Goal: Task Accomplishment & Management: Manage account settings

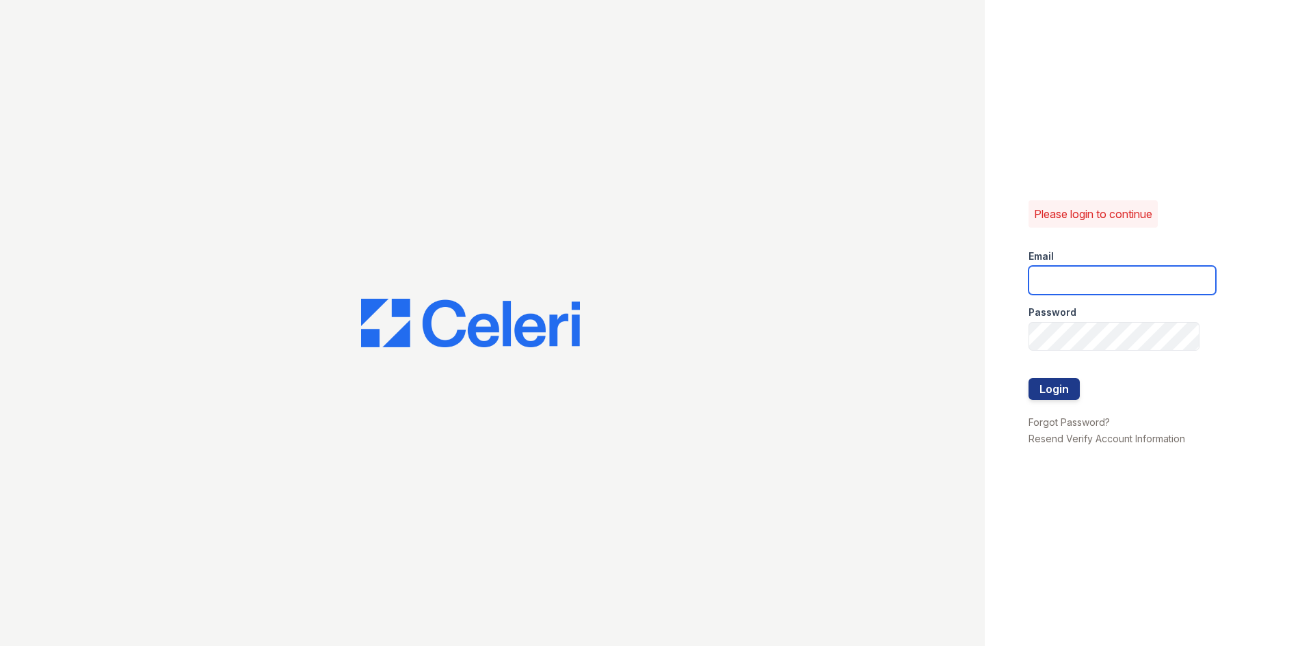
click at [1071, 271] on input "email" at bounding box center [1122, 280] width 187 height 29
type input "[EMAIL_ADDRESS][DOMAIN_NAME]"
click at [1029, 378] on button "Login" at bounding box center [1054, 389] width 51 height 22
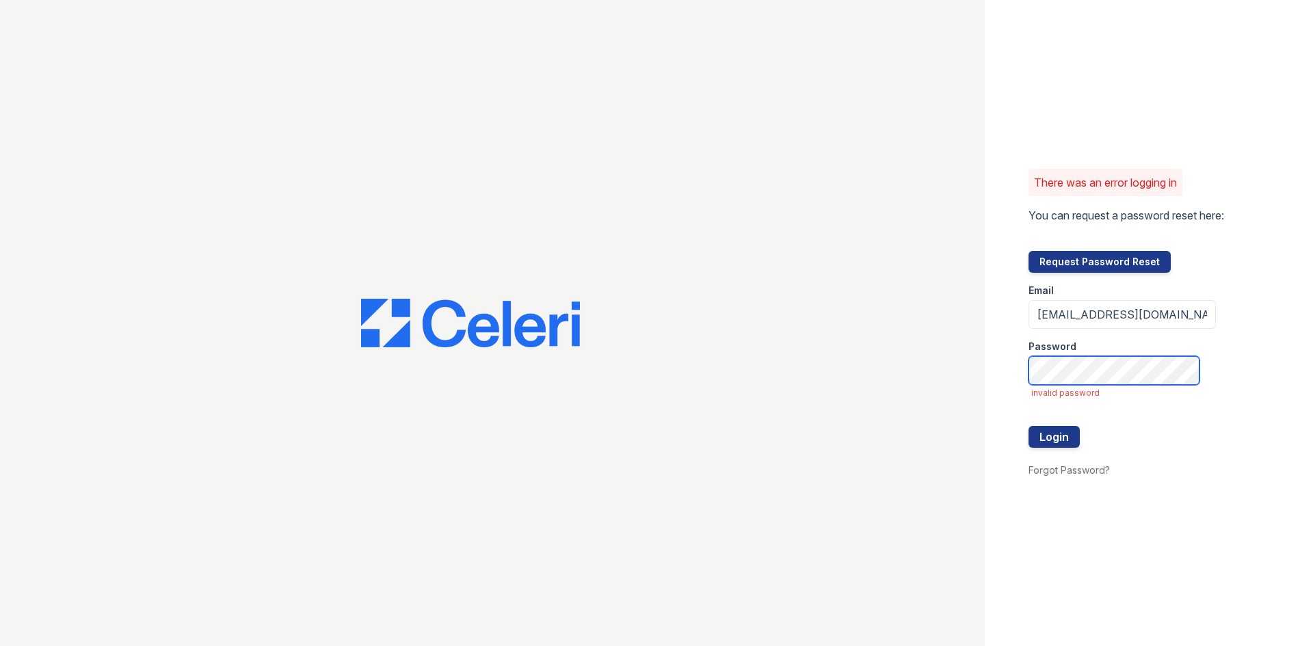
click at [1029, 426] on button "Login" at bounding box center [1054, 437] width 51 height 22
click at [1064, 471] on link "Forgot Password?" at bounding box center [1069, 470] width 81 height 12
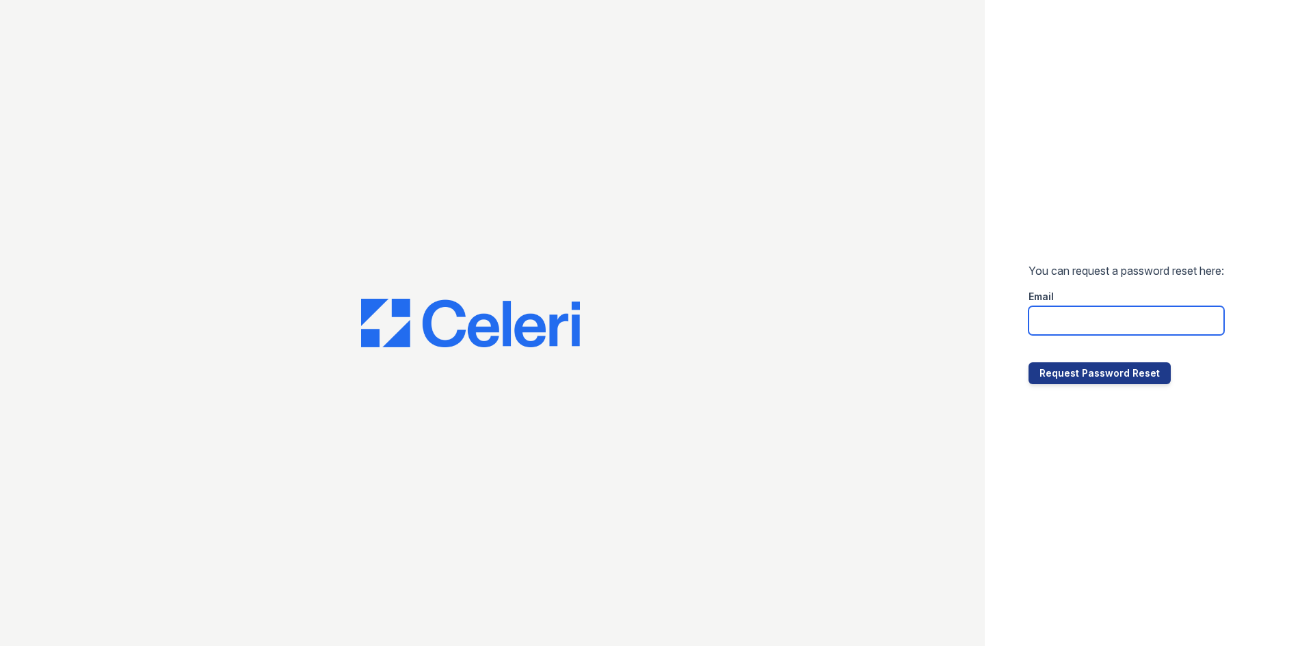
click at [1086, 319] on input "email" at bounding box center [1127, 320] width 196 height 29
type input "[EMAIL_ADDRESS][DOMAIN_NAME]"
drag, startPoint x: 1096, startPoint y: 335, endPoint x: 1116, endPoint y: 369, distance: 40.1
click at [1116, 369] on button "Request Password Reset" at bounding box center [1100, 374] width 142 height 22
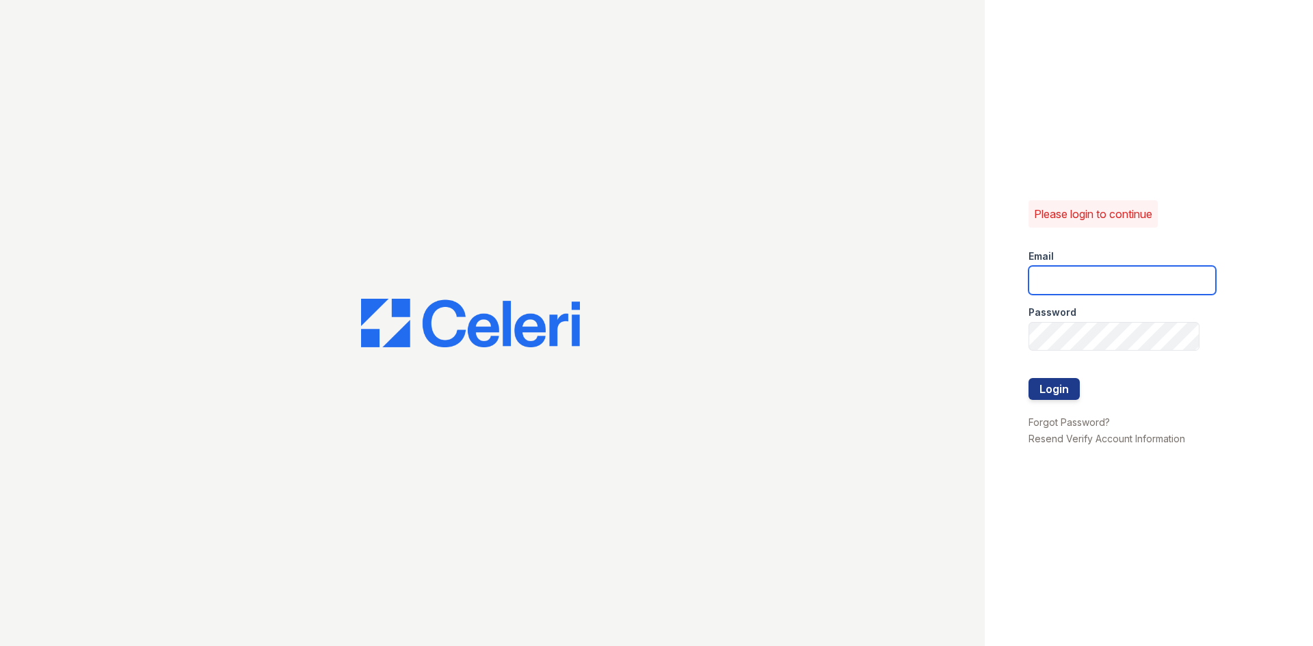
click at [1073, 275] on input "email" at bounding box center [1122, 280] width 187 height 29
type input "[EMAIL_ADDRESS][DOMAIN_NAME]"
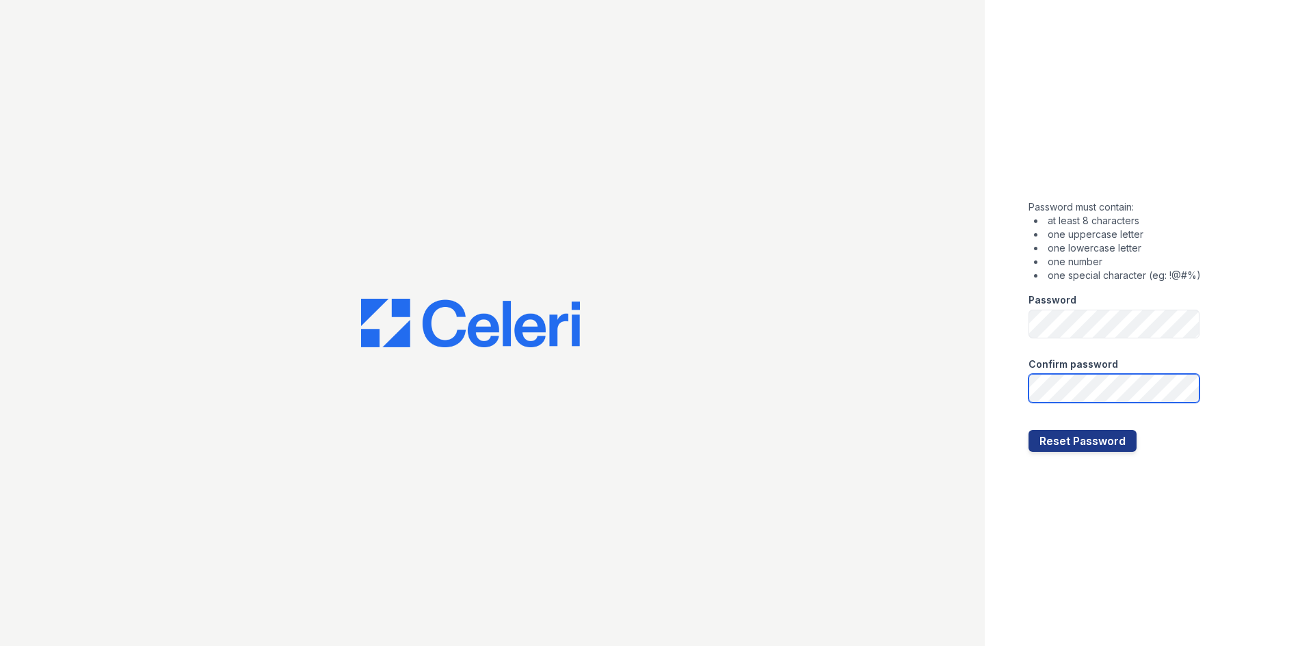
click at [1029, 430] on button "Reset Password" at bounding box center [1083, 441] width 108 height 22
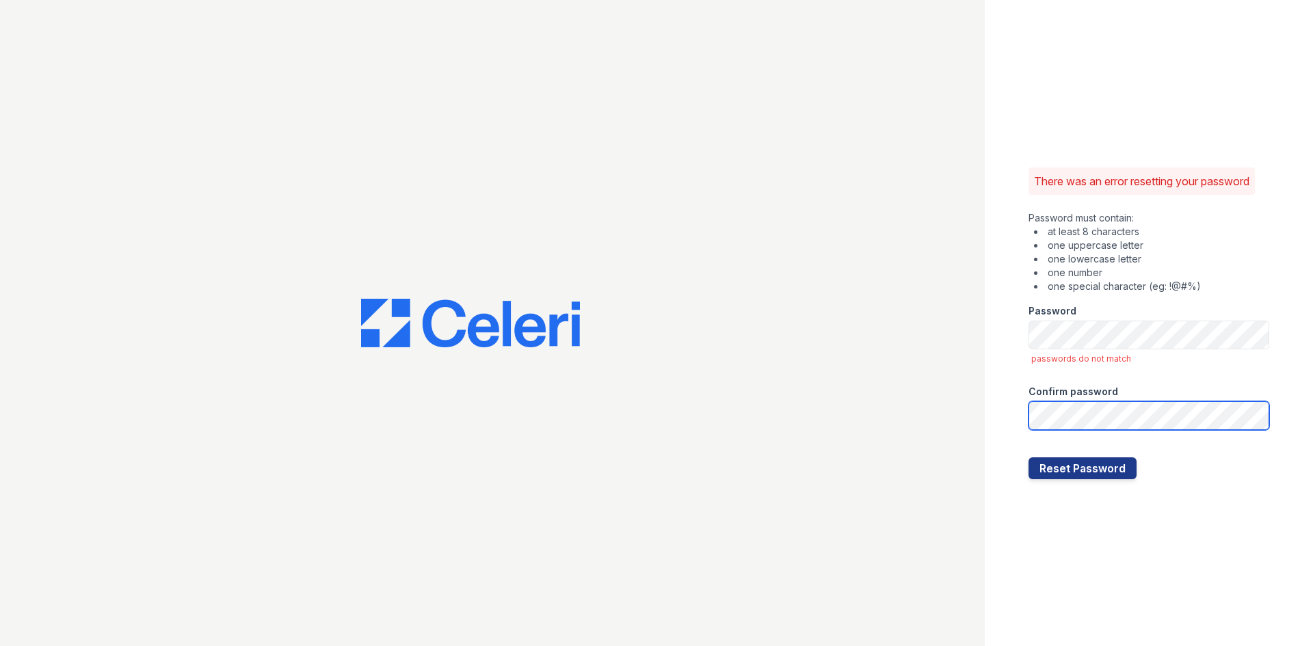
click at [1029, 458] on button "Reset Password" at bounding box center [1083, 469] width 108 height 22
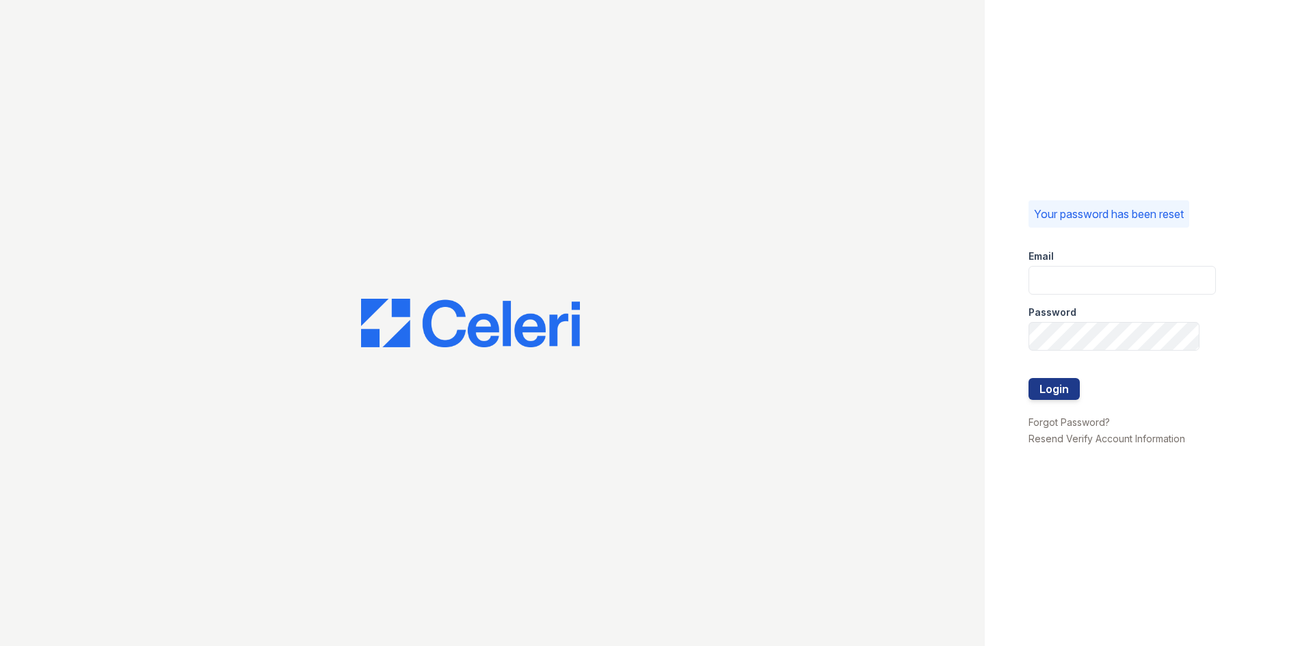
click at [1090, 295] on div "Password" at bounding box center [1122, 308] width 187 height 27
click at [1093, 283] on input "email" at bounding box center [1122, 280] width 187 height 29
type input "[EMAIL_ADDRESS][DOMAIN_NAME]"
click at [1004, 378] on div "Your password has been reset Email vgiambrone@rushmoremgmt.com Password Login F…" at bounding box center [1149, 323] width 328 height 646
click at [1029, 378] on button "Login" at bounding box center [1054, 389] width 51 height 22
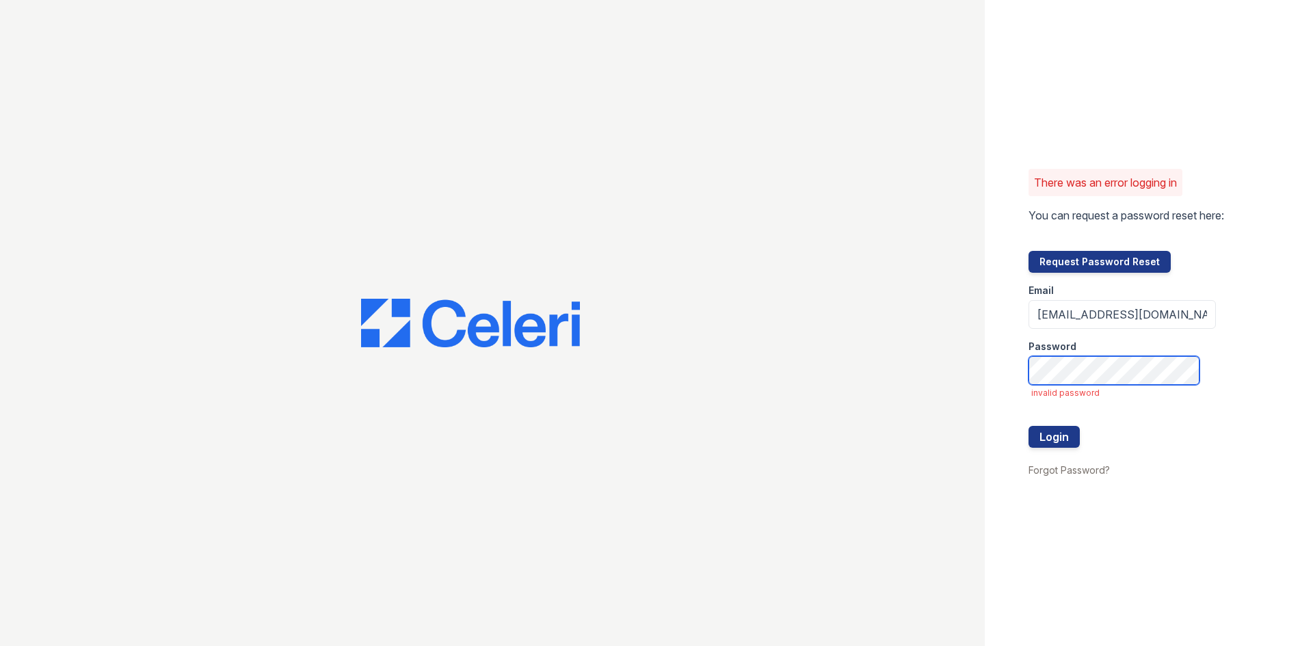
click at [1029, 426] on button "Login" at bounding box center [1054, 437] width 51 height 22
